Goal: Task Accomplishment & Management: Use online tool/utility

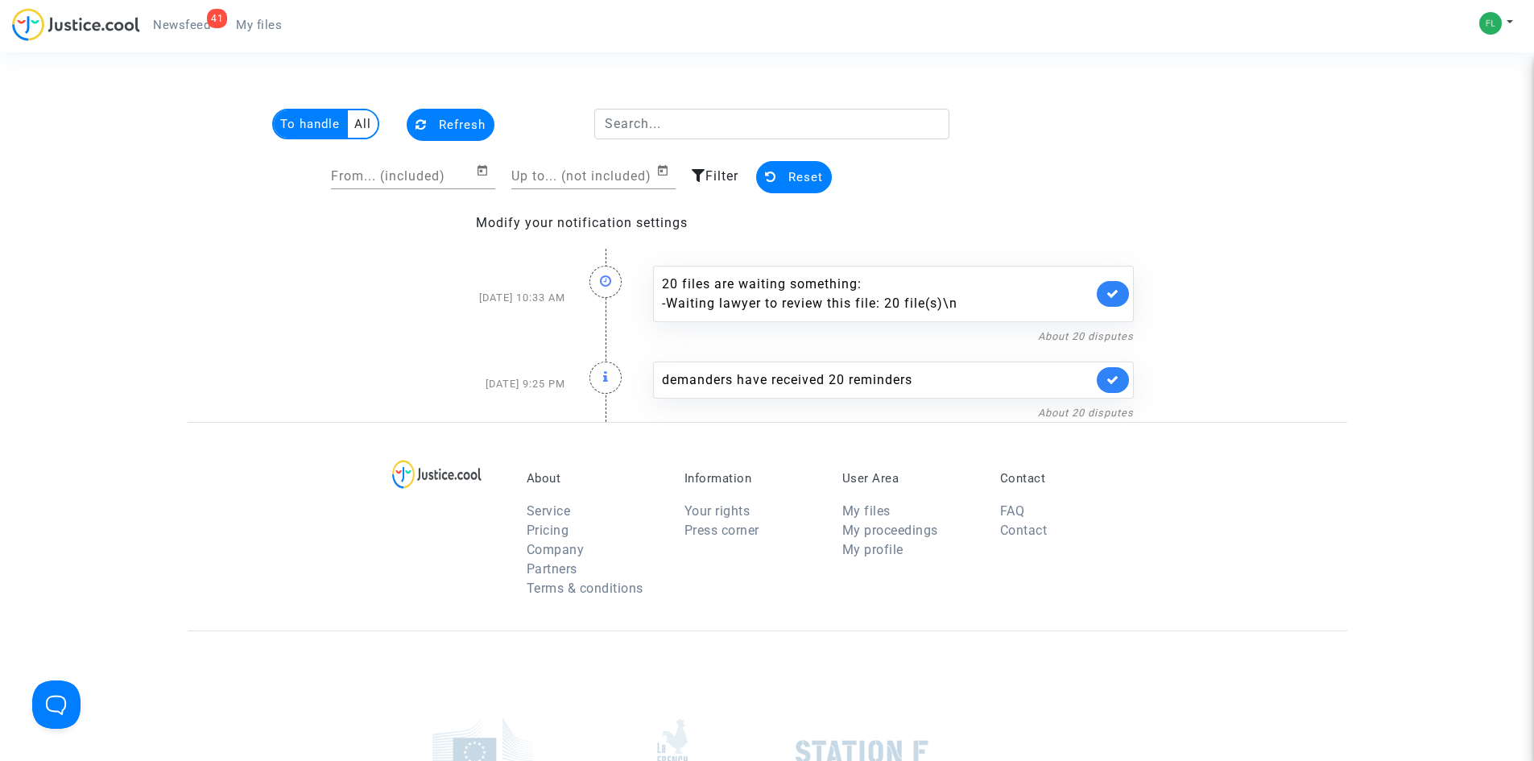
click at [201, 16] on link "41 Newsfeed" at bounding box center [181, 25] width 83 height 24
click at [172, 22] on span "Newsfeed" at bounding box center [181, 25] width 57 height 14
click at [793, 164] on button "Reset" at bounding box center [794, 177] width 76 height 32
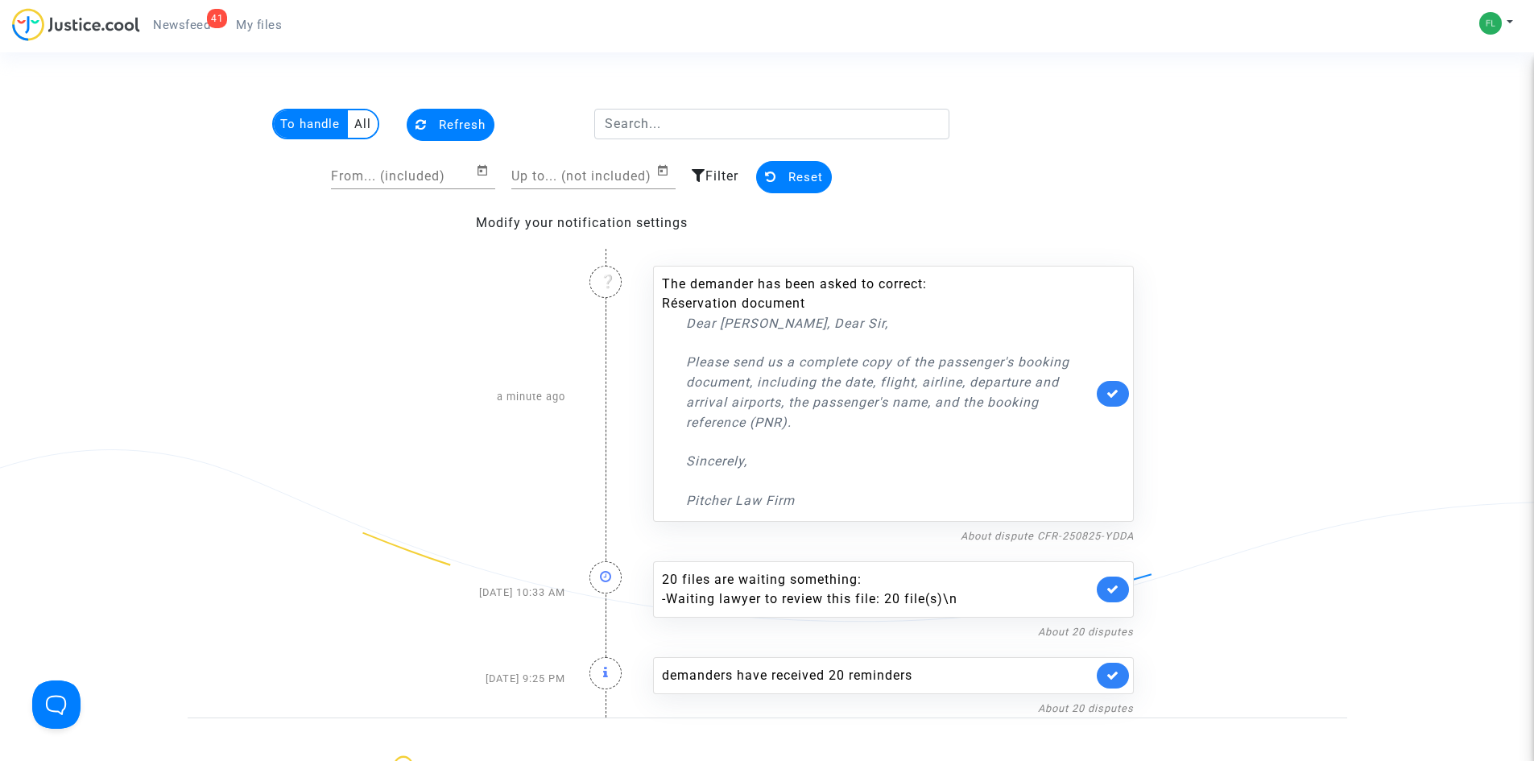
click at [767, 311] on li "Réservation document" at bounding box center [877, 303] width 431 height 19
click at [759, 341] on div "Dear [PERSON_NAME], Dear Sir, Please send us a complete copy of the passenger's…" at bounding box center [889, 411] width 407 height 197
click at [725, 482] on div "Dear [PERSON_NAME], Dear Sir, Please send us a complete copy of the passenger's…" at bounding box center [889, 411] width 407 height 197
drag, startPoint x: 832, startPoint y: 395, endPoint x: 1163, endPoint y: 390, distance: 331.0
click at [1354, 382] on div "To handle All Refresh From... (included) Up to... (not included) Filter Reset M…" at bounding box center [767, 413] width 1534 height 609
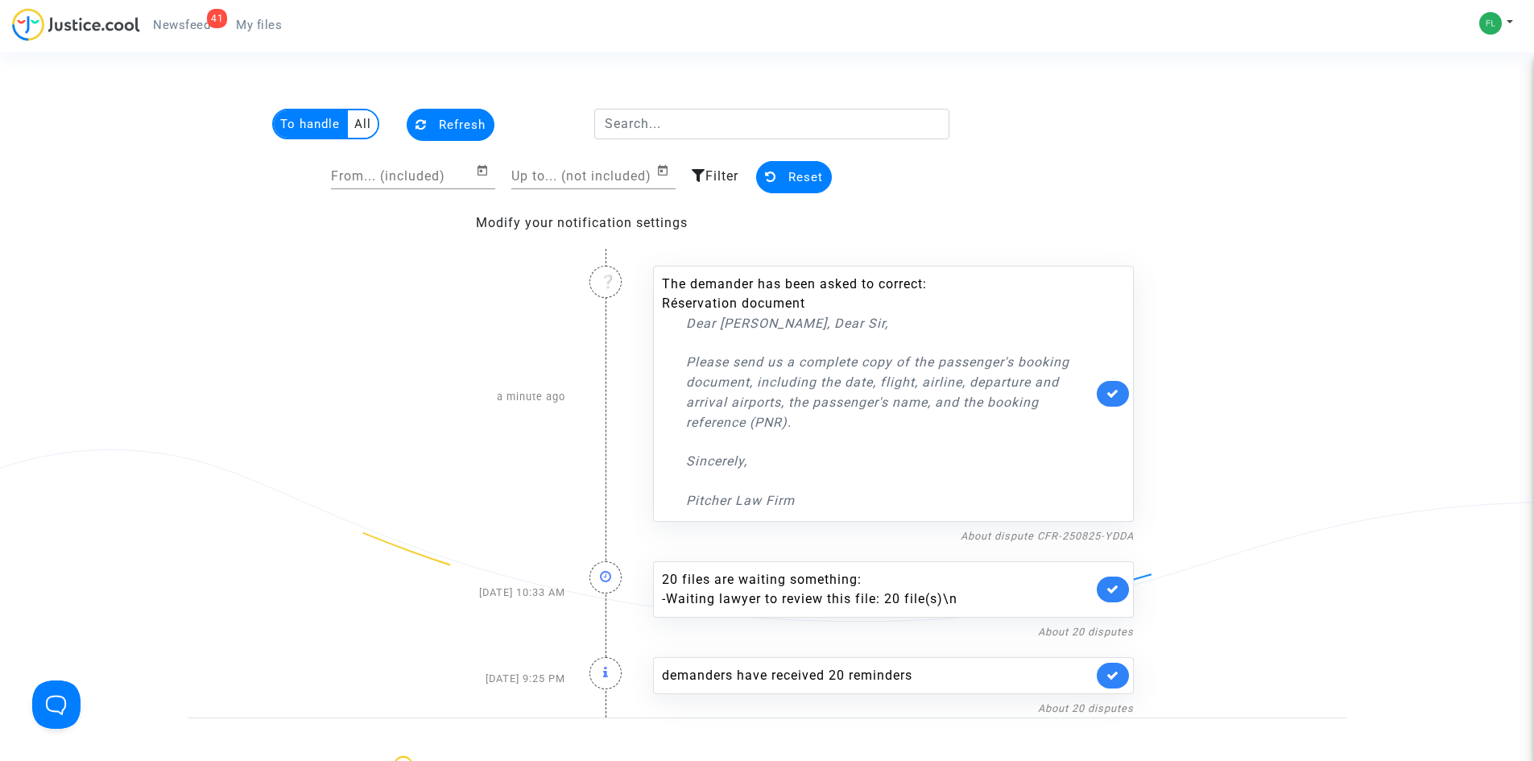
click at [676, 295] on li "Réservation document" at bounding box center [877, 303] width 431 height 19
click at [753, 469] on p "Sincerely," at bounding box center [889, 461] width 407 height 20
click at [753, 467] on p "Sincerely," at bounding box center [889, 461] width 407 height 20
click at [722, 300] on li "Réservation document" at bounding box center [877, 303] width 431 height 19
click at [783, 284] on div "The demander has been asked to correct: Réservation document Dear [PERSON_NAME]…" at bounding box center [877, 393] width 431 height 236
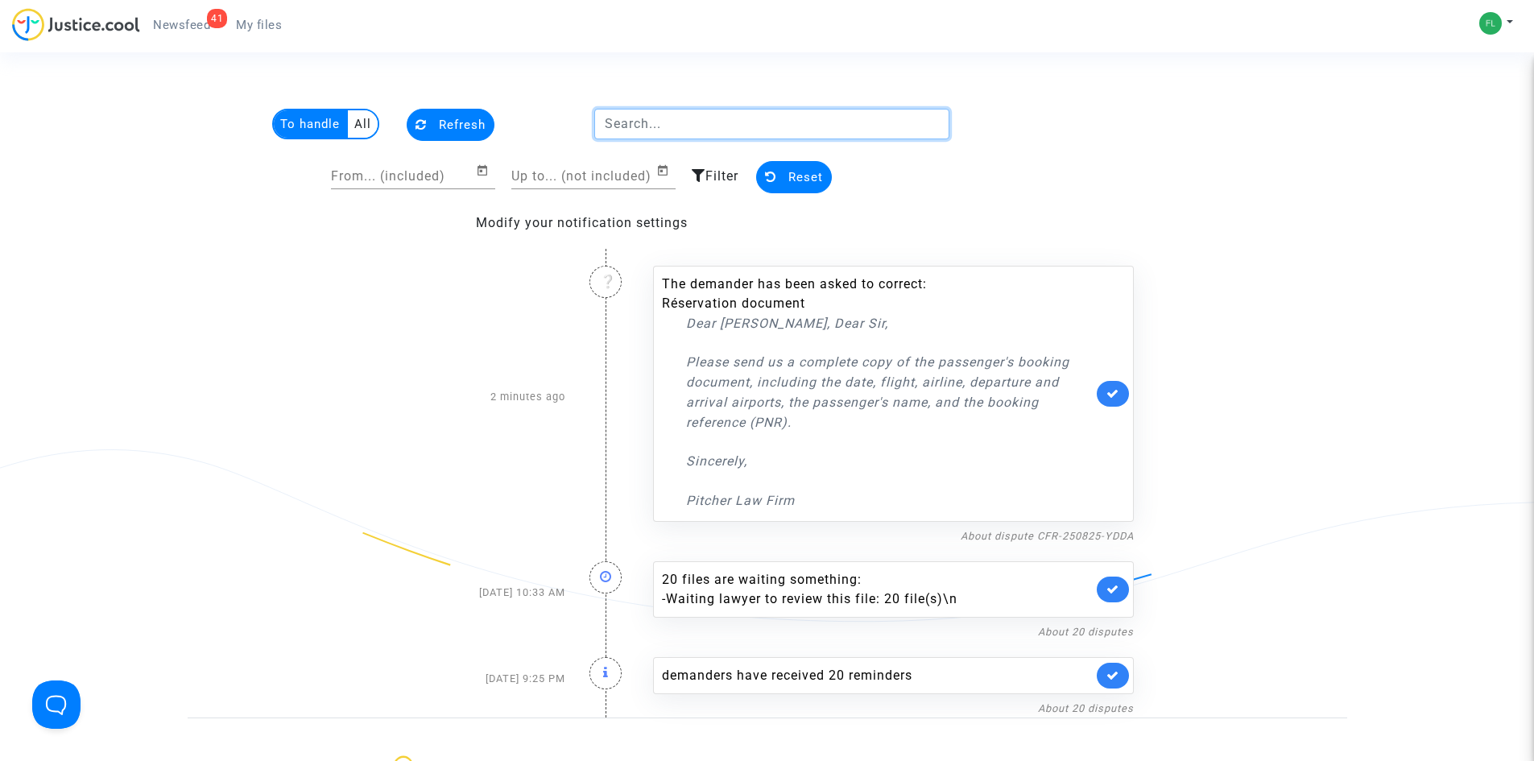
click at [705, 126] on input "text" at bounding box center [771, 124] width 355 height 31
click at [316, 130] on multi-toggle-item "To handle" at bounding box center [311, 123] width 74 height 27
click at [698, 126] on input "text" at bounding box center [771, 124] width 355 height 31
paste input "629988"
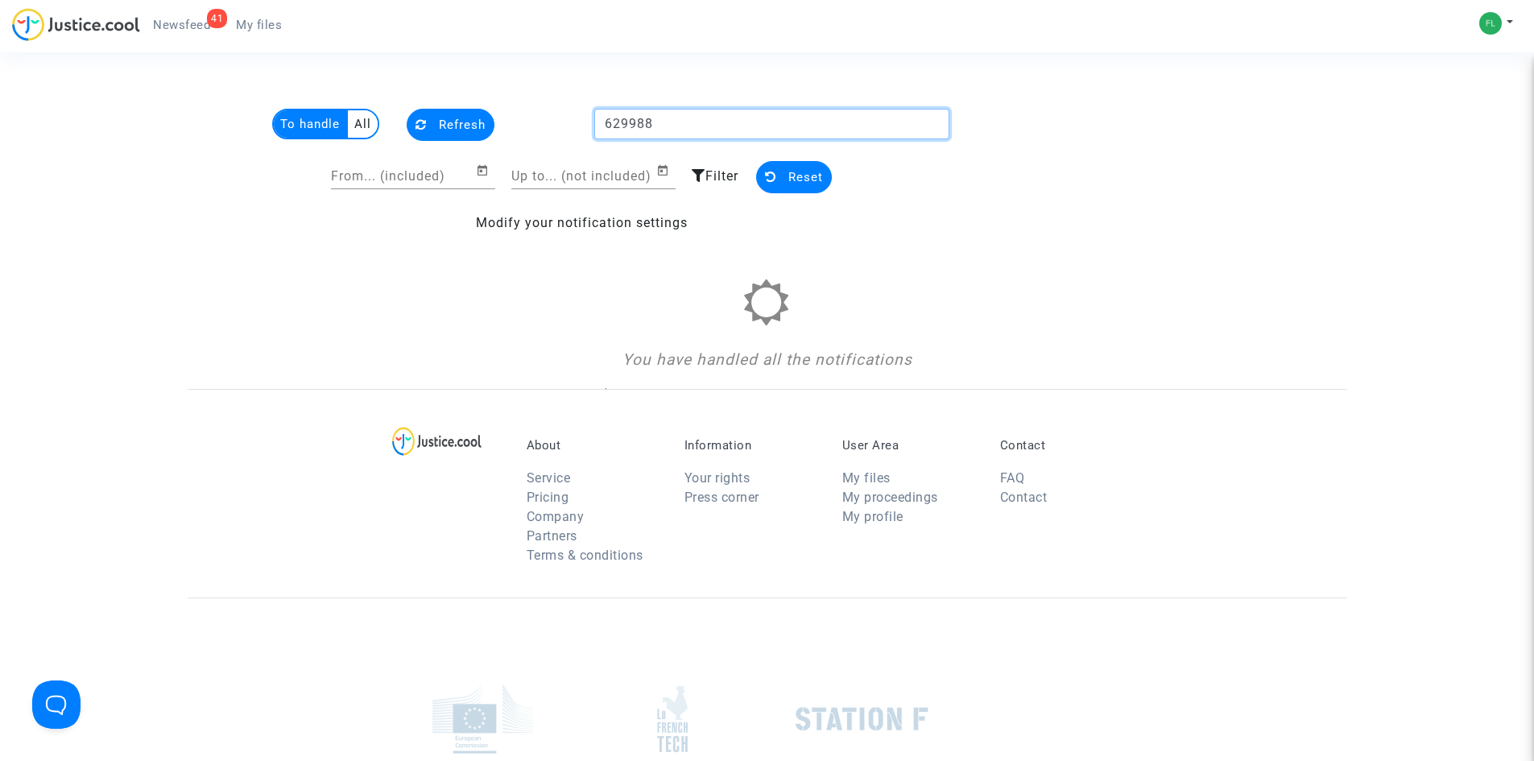
type input "629988"
click at [182, 34] on link "41 Newsfeed" at bounding box center [181, 25] width 83 height 24
click at [244, 14] on link "My files" at bounding box center [259, 25] width 72 height 24
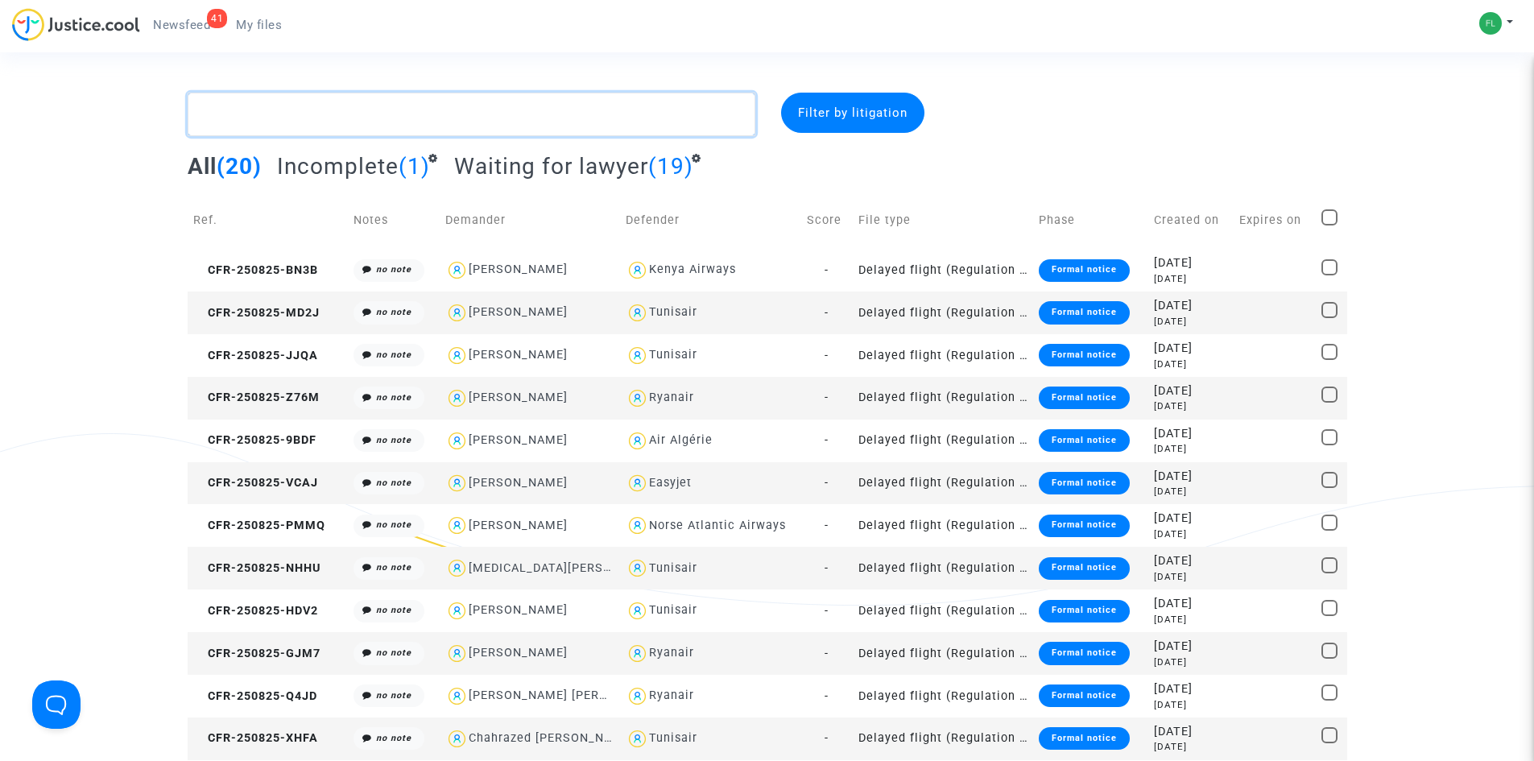
click at [313, 112] on textarea at bounding box center [472, 114] width 568 height 43
paste textarea "629988"
type textarea "629988"
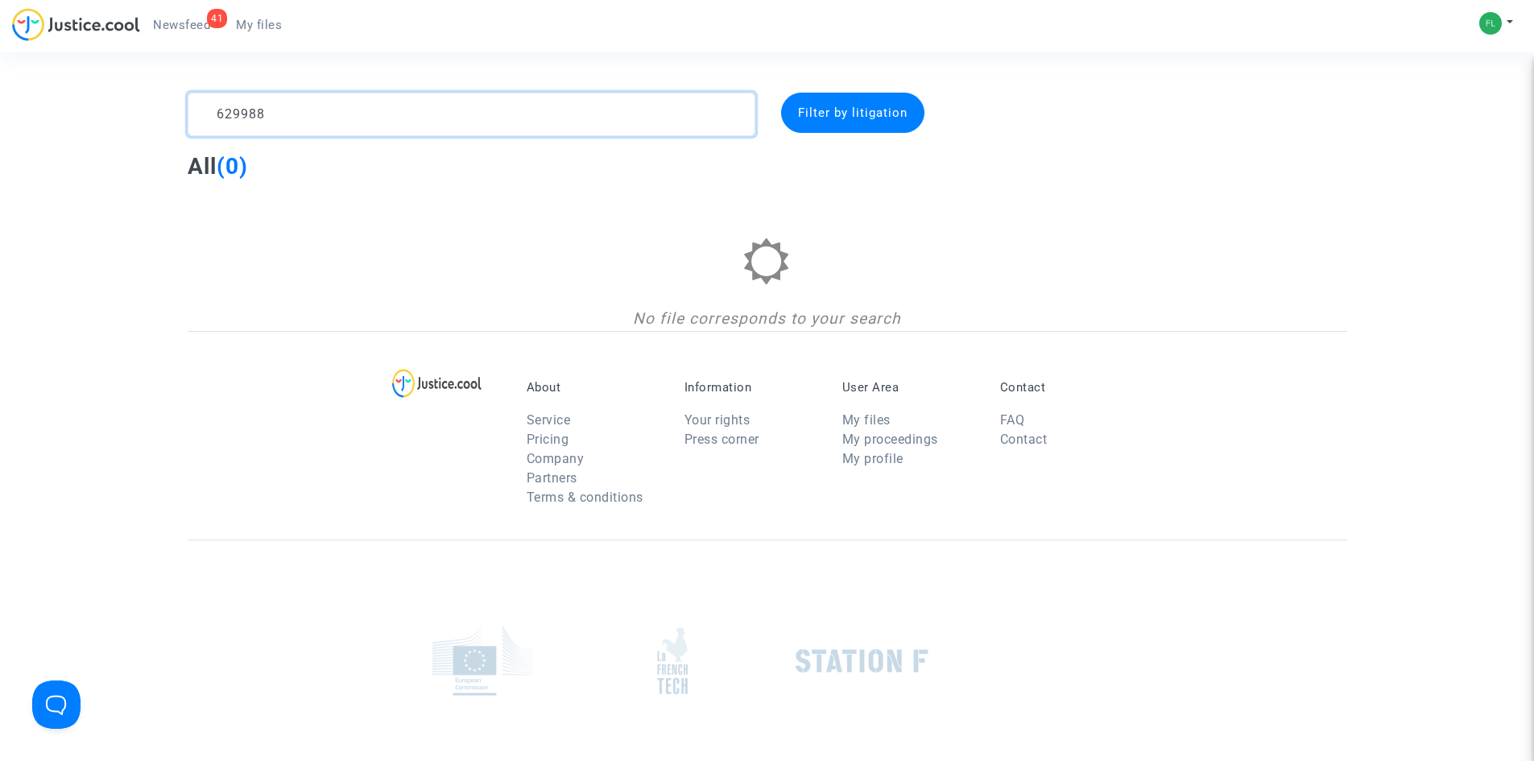
drag, startPoint x: 312, startPoint y: 111, endPoint x: 295, endPoint y: 109, distance: 17.1
click at [304, 109] on textarea at bounding box center [472, 114] width 568 height 43
click at [217, 110] on textarea at bounding box center [472, 114] width 568 height 43
drag, startPoint x: 295, startPoint y: 112, endPoint x: 155, endPoint y: 110, distance: 140.1
click at [155, 110] on div "629988 Filter by litigation All (0) No file corresponds to your search" at bounding box center [767, 212] width 1534 height 238
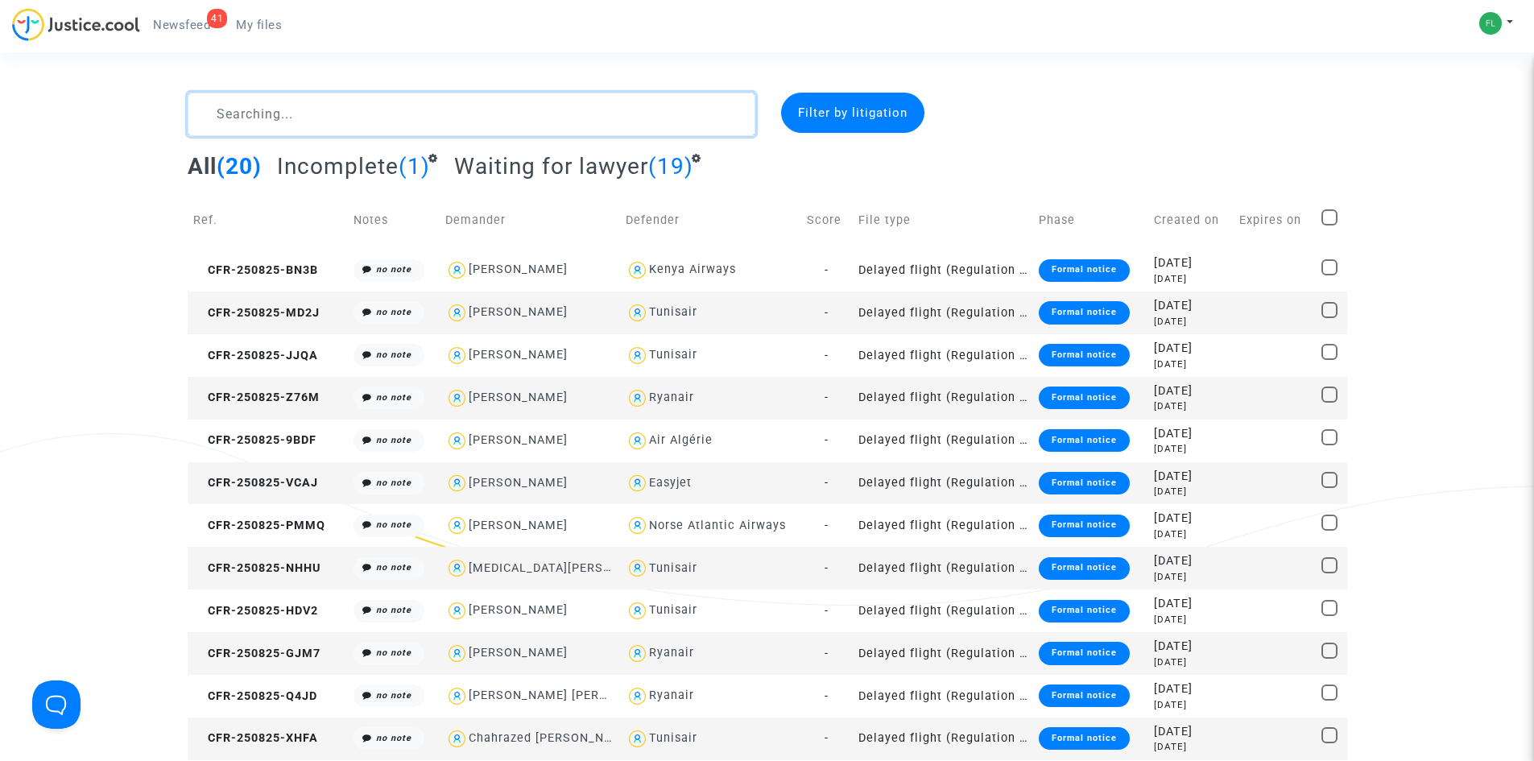
paste textarea "CFR-250825-YDDA"
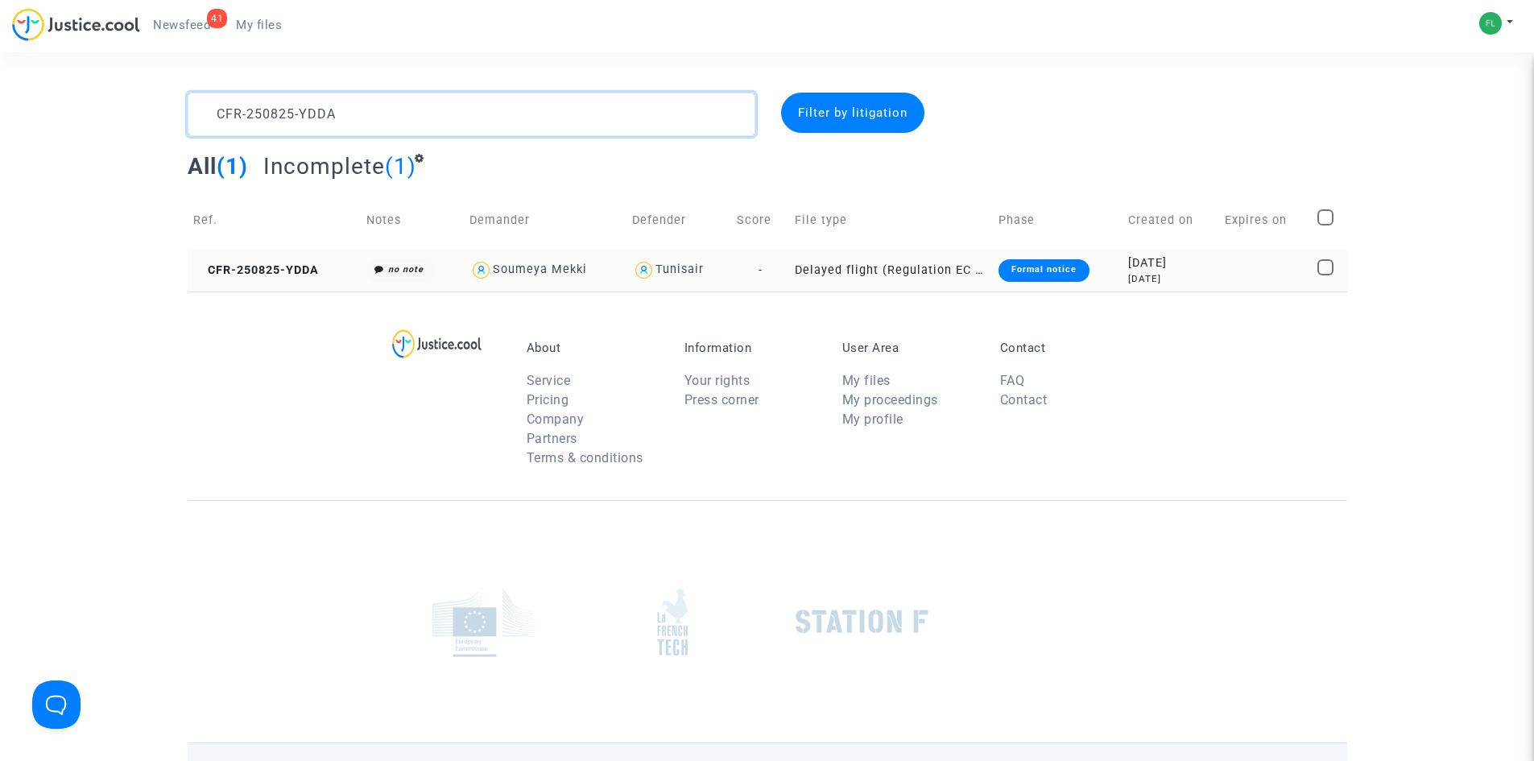
type textarea "CFR-250825-YDDA"
click at [1255, 275] on td at bounding box center [1265, 270] width 93 height 43
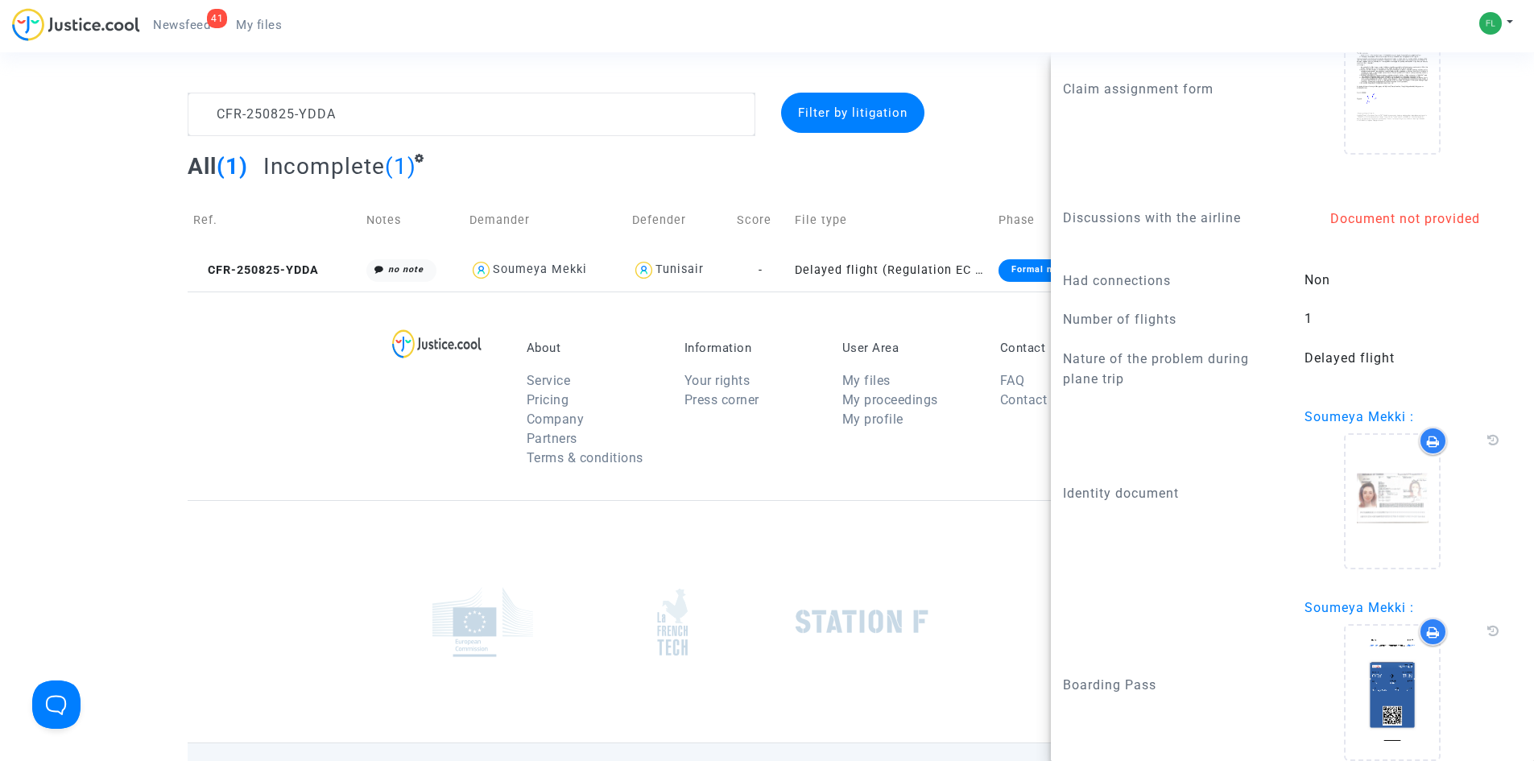
scroll to position [1610, 0]
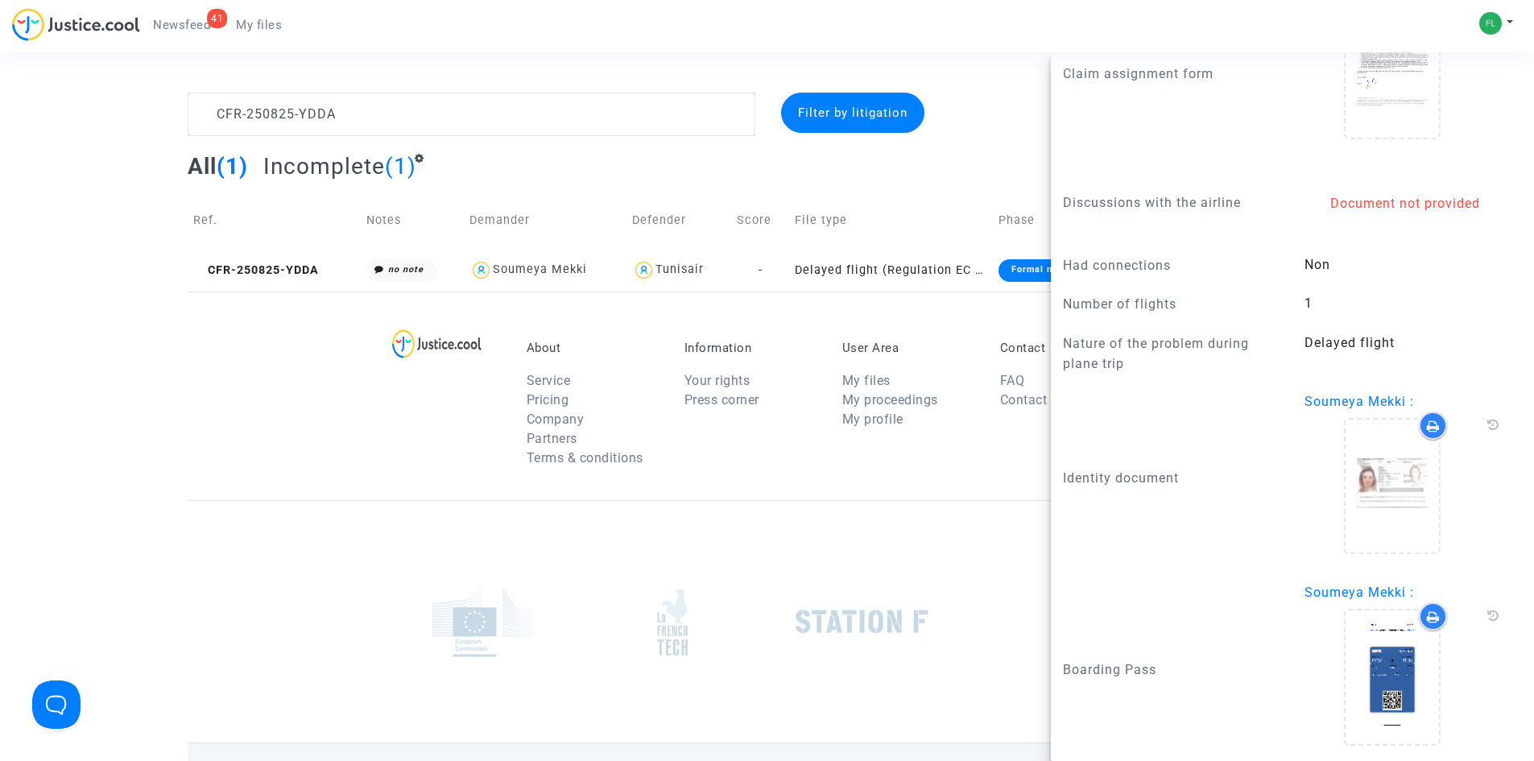
click at [926, 536] on div at bounding box center [767, 621] width 1159 height 242
